Goal: Transaction & Acquisition: Subscribe to service/newsletter

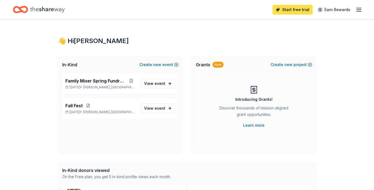
click at [288, 9] on link "Start free trial" at bounding box center [292, 10] width 40 height 10
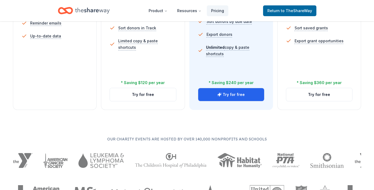
scroll to position [237, 0]
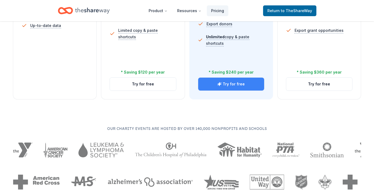
click at [223, 85] on button "Try for free" at bounding box center [231, 84] width 66 height 13
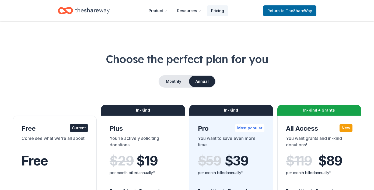
scroll to position [237, 0]
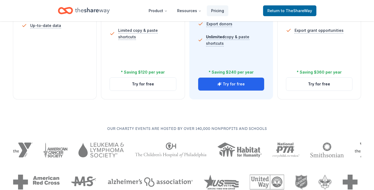
click at [219, 111] on div "Choose the perfect plan for you Monthly Annual Free Current Come see what we're…" at bounding box center [187, 2] width 374 height 375
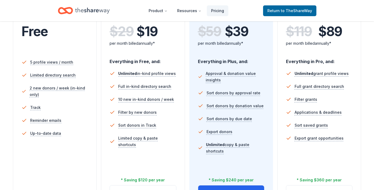
scroll to position [118, 0]
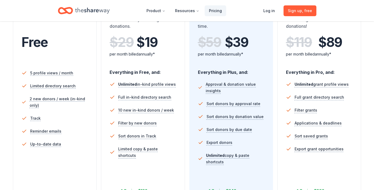
click at [352, 7] on header "Product Resources Pricing Log in Sign up , free" at bounding box center [187, 10] width 374 height 21
